Goal: Task Accomplishment & Management: Use online tool/utility

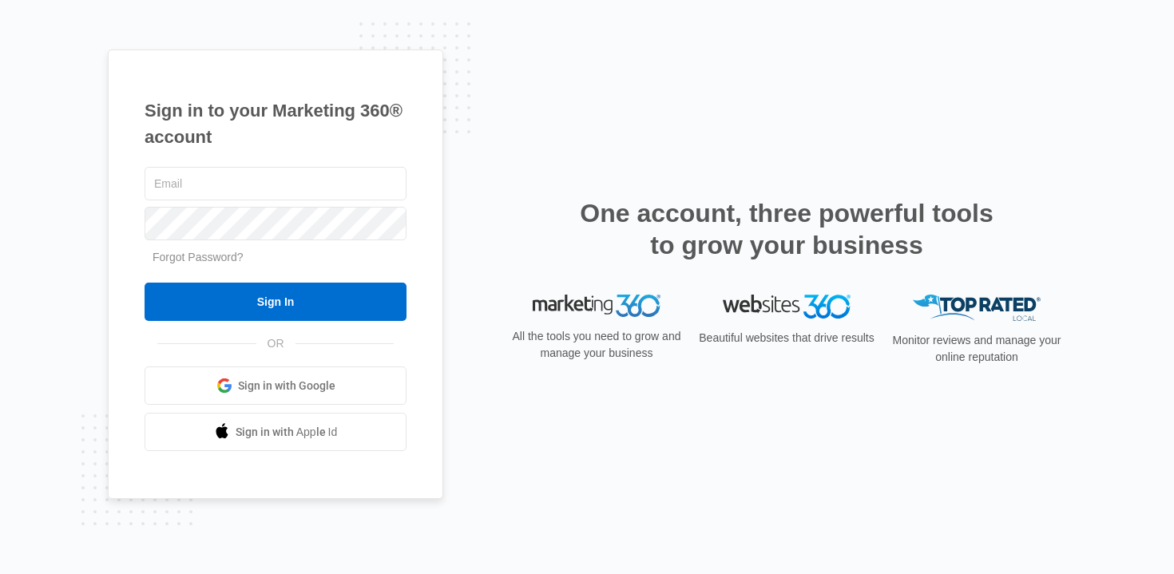
click at [138, 166] on div "Sign in to your Marketing 360® account Forgot Password? Sign In OR Sign in with…" at bounding box center [275, 275] width 335 height 450
click at [235, 188] on input "text" at bounding box center [276, 184] width 262 height 34
type input "Mark@bbcindiana.com"
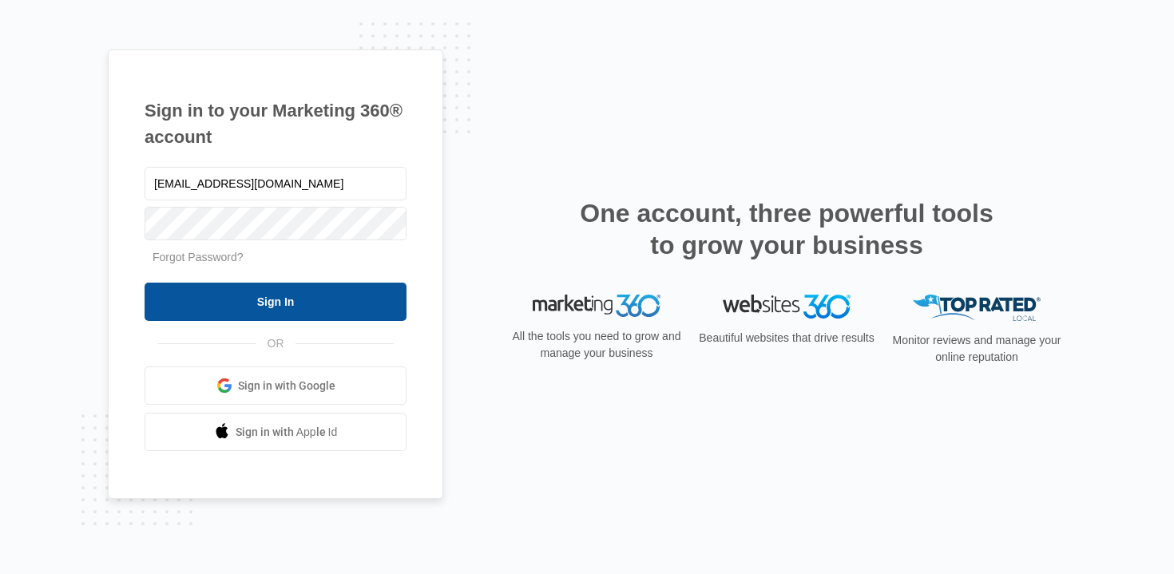
click at [217, 310] on input "Sign In" at bounding box center [276, 302] width 262 height 38
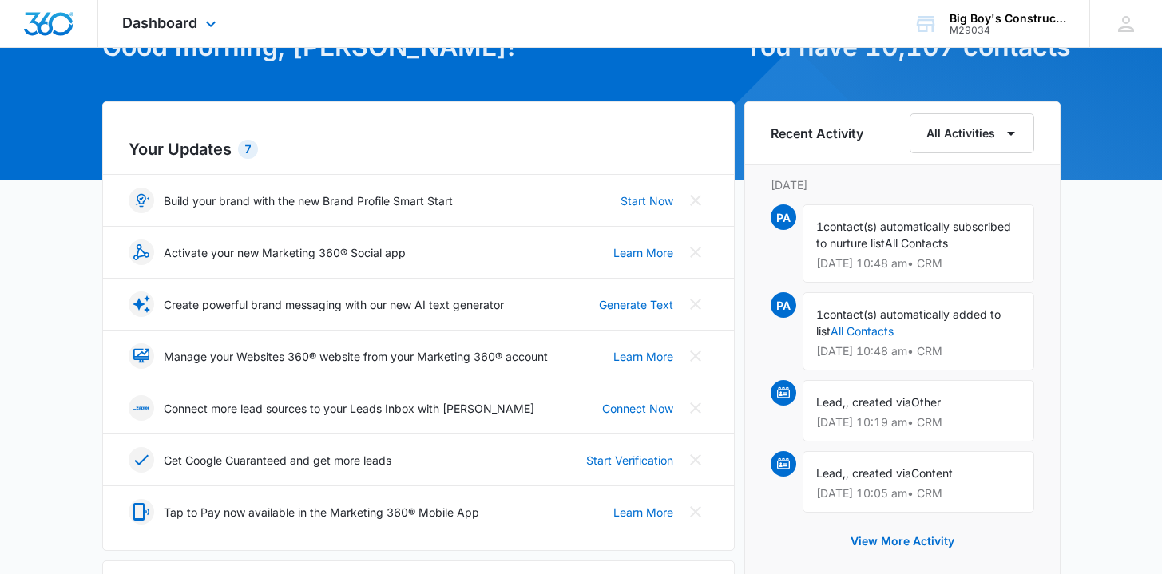
scroll to position [129, 0]
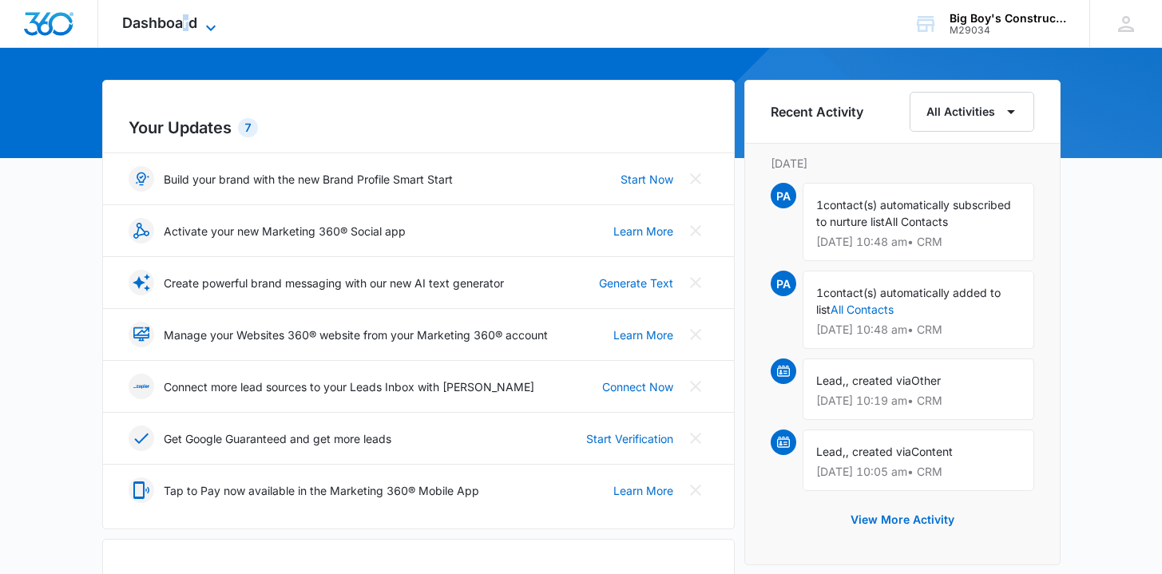
click at [185, 21] on span "Dashboard" at bounding box center [159, 22] width 75 height 17
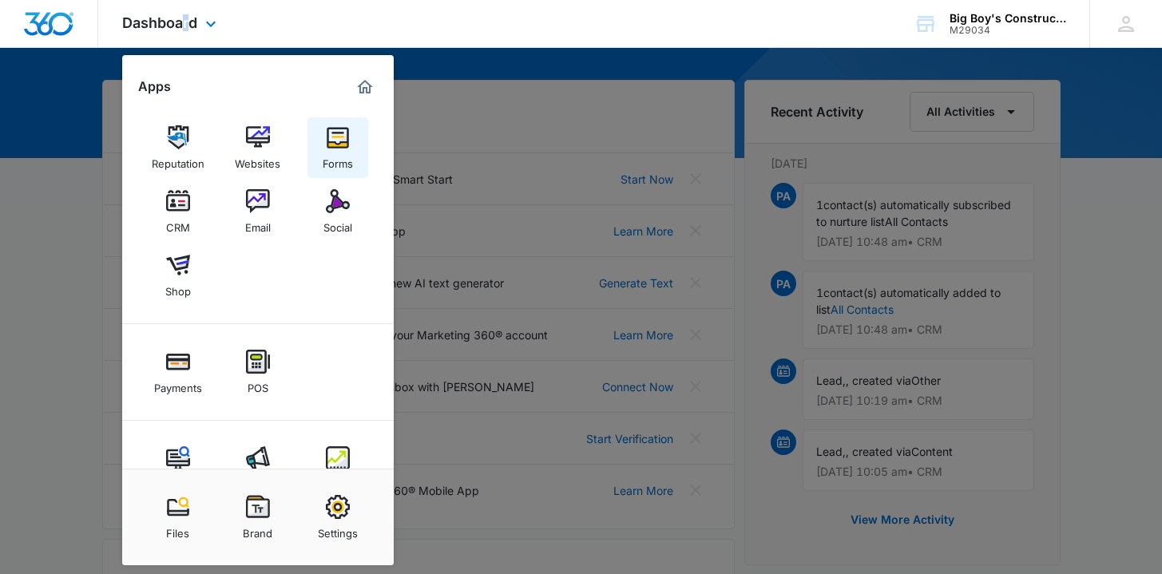
click at [335, 137] on img at bounding box center [338, 137] width 24 height 24
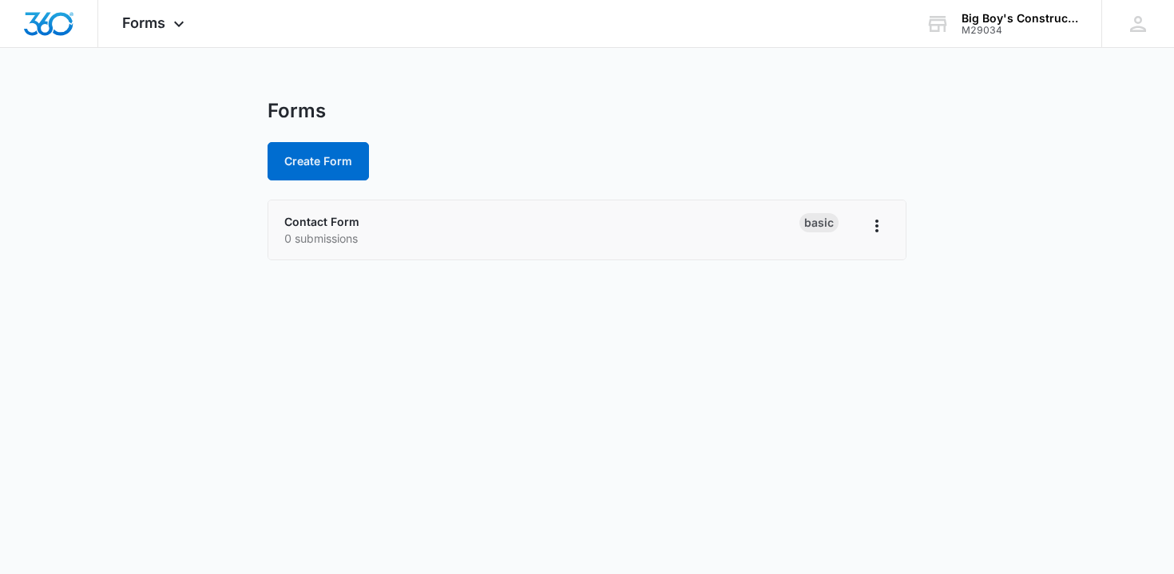
click at [313, 237] on p "0 submissions" at bounding box center [541, 238] width 515 height 17
click at [167, 29] on div "Forms Apps Reputation Websites Forms CRM Email Social Shop Payments POS Content…" at bounding box center [155, 23] width 114 height 47
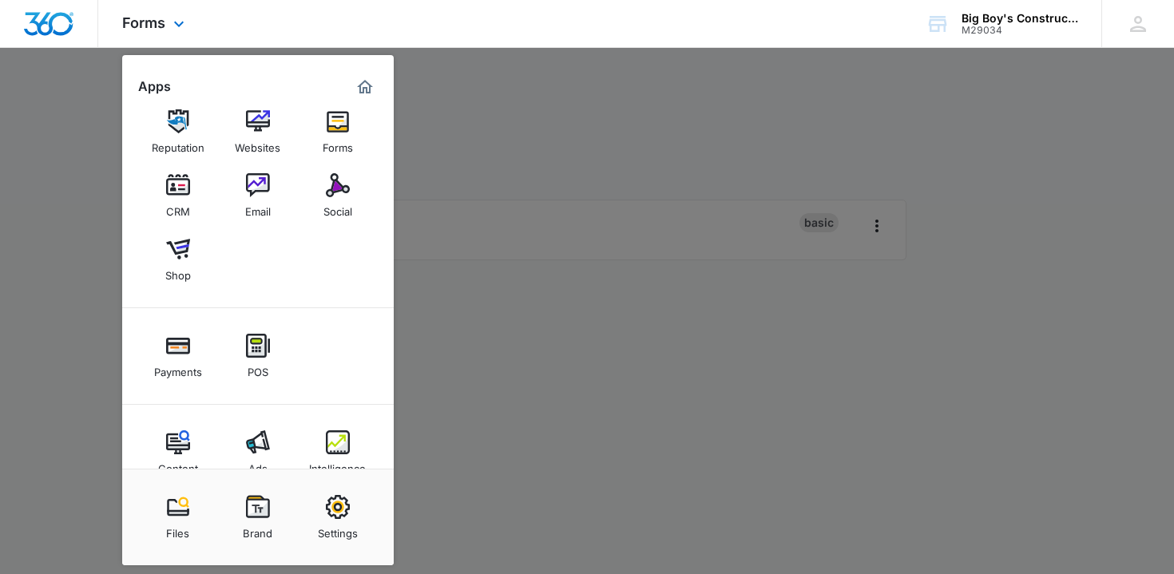
scroll to position [49, 0]
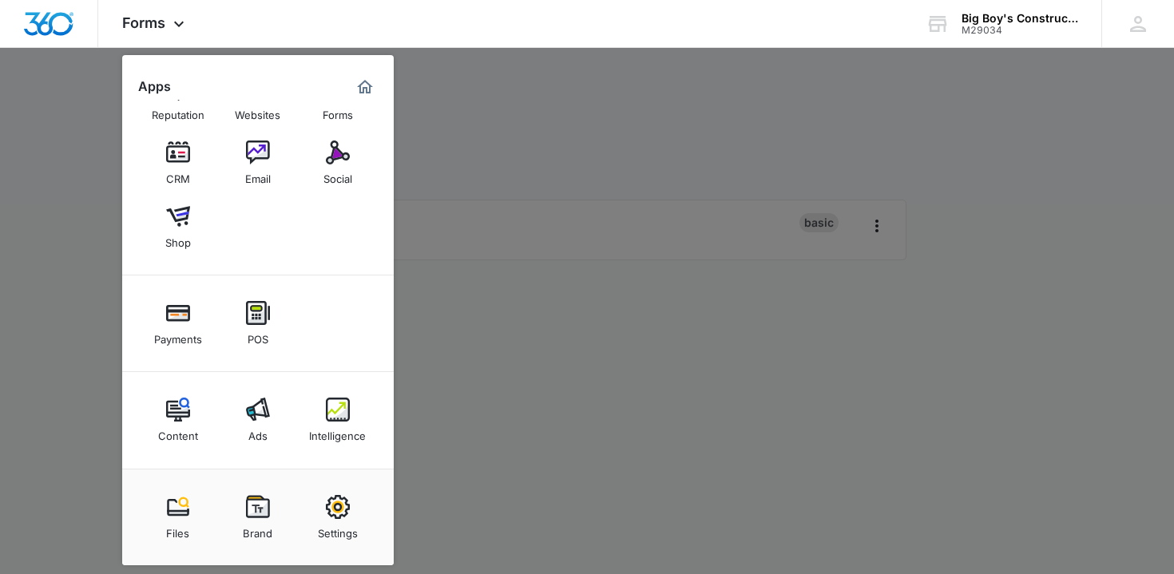
drag, startPoint x: 461, startPoint y: 145, endPoint x: 474, endPoint y: 147, distance: 13.0
click at [474, 147] on div at bounding box center [587, 287] width 1174 height 574
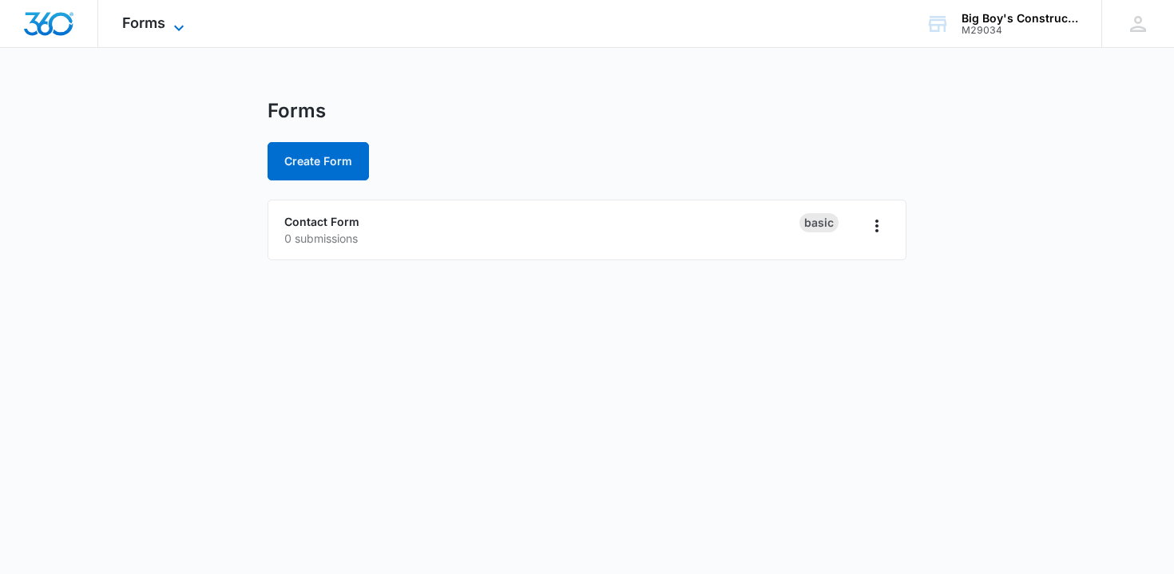
click at [146, 22] on span "Forms" at bounding box center [143, 22] width 43 height 17
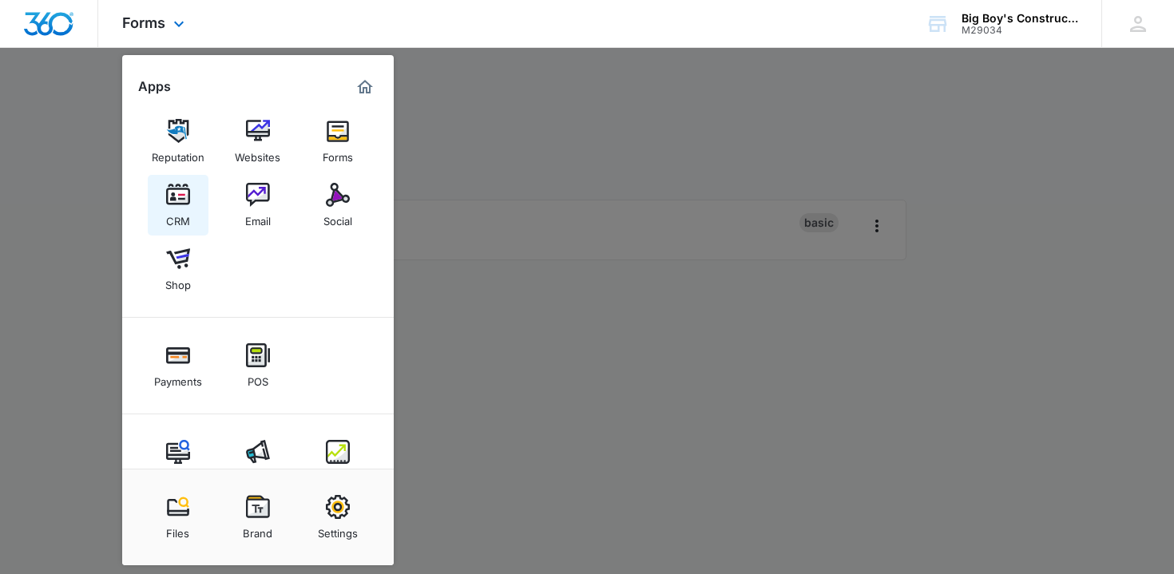
scroll to position [0, 0]
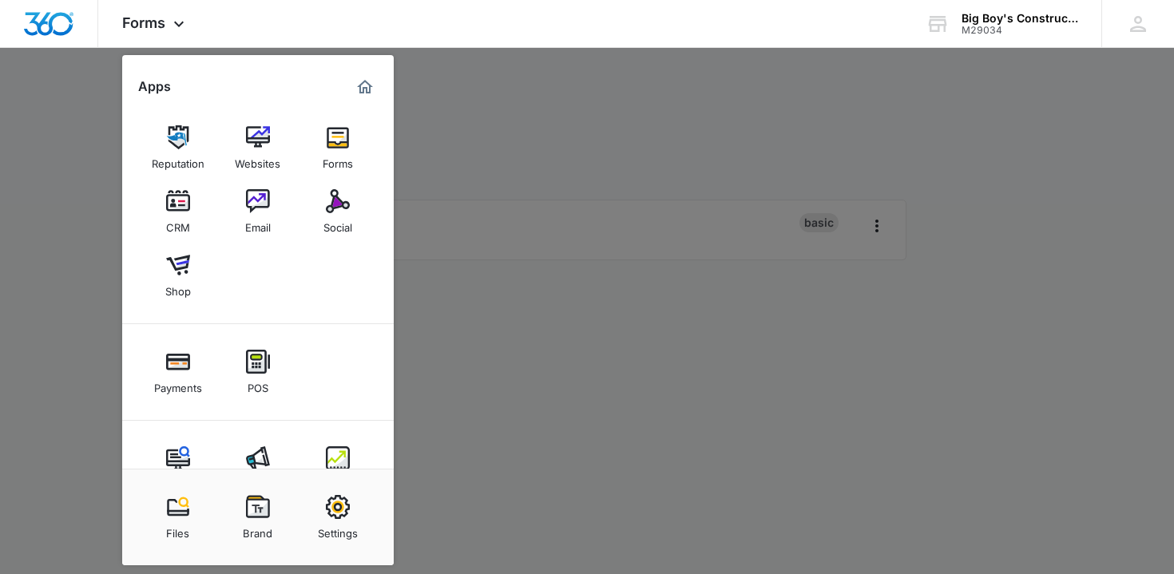
click at [1018, 317] on div at bounding box center [587, 287] width 1174 height 574
